Goal: Find specific page/section: Find specific page/section

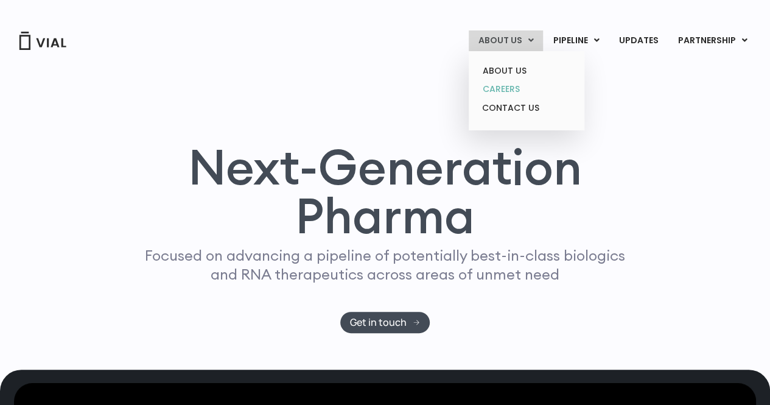
click at [518, 90] on link "CAREERS" at bounding box center [526, 89] width 107 height 19
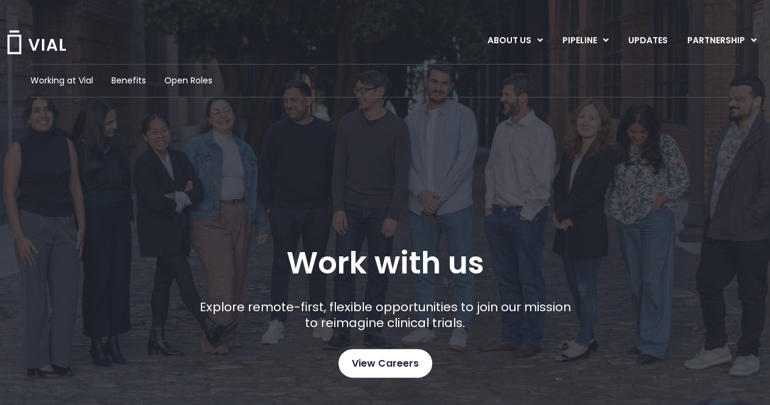
click at [395, 361] on span "View Careers" at bounding box center [385, 364] width 67 height 16
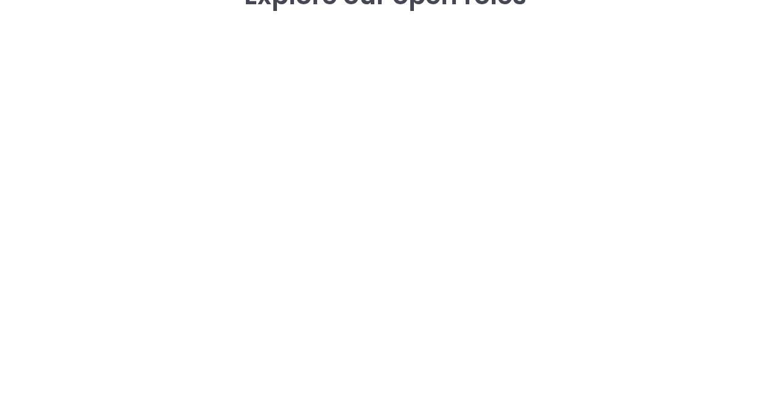
scroll to position [1791, 0]
